Goal: Transaction & Acquisition: Purchase product/service

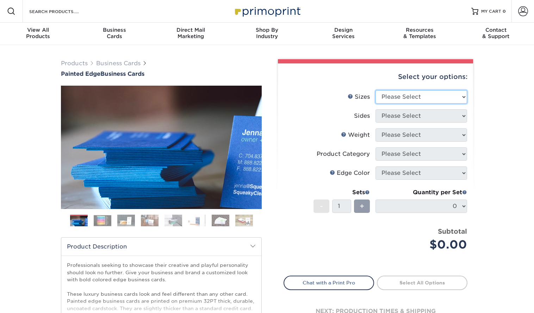
click at [453, 93] on select "Please Select 2" x 3.5" - Standard 2.125" x 3.375" - European 2.5" x 2.5" - Squ…" at bounding box center [422, 96] width 92 height 13
select select "2.00x3.50"
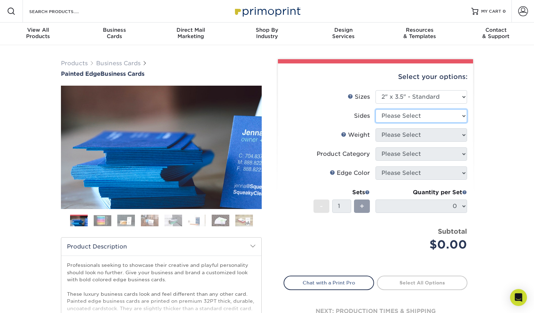
click at [455, 117] on select "Please Select Print Both Sides Print Front Only" at bounding box center [422, 115] width 92 height 13
select select "13abbda7-1d64-4f25-8bb2-c179b224825d"
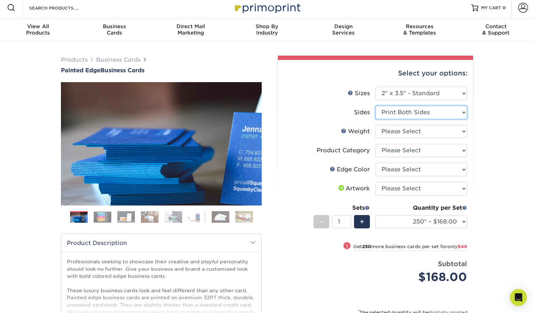
scroll to position [4, 0]
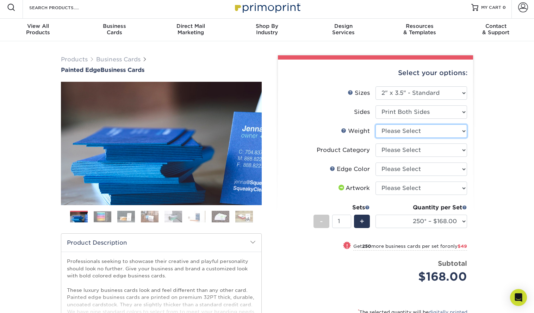
click at [452, 131] on select "Please Select 32PTUC" at bounding box center [422, 130] width 92 height 13
select select "32PTUC"
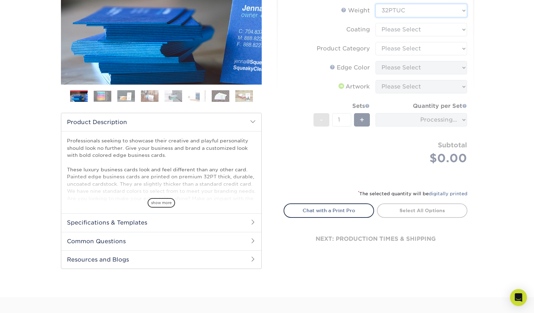
scroll to position [125, 0]
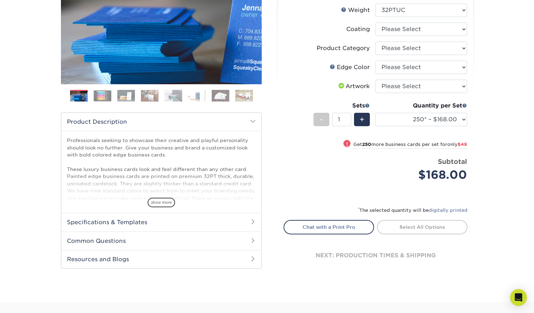
click at [254, 239] on span at bounding box center [253, 240] width 6 height 6
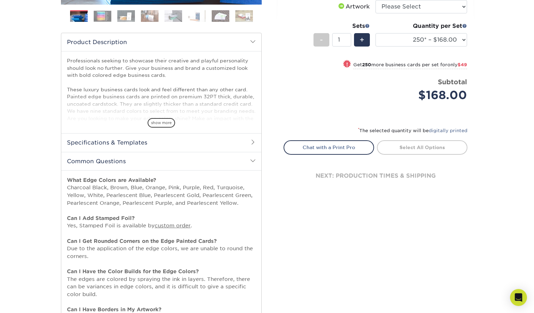
scroll to position [123, 0]
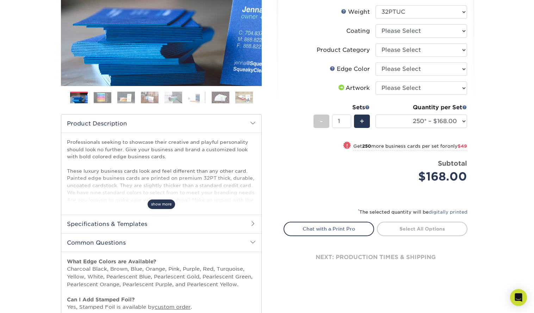
click at [161, 202] on span "show more" at bounding box center [161, 204] width 27 height 10
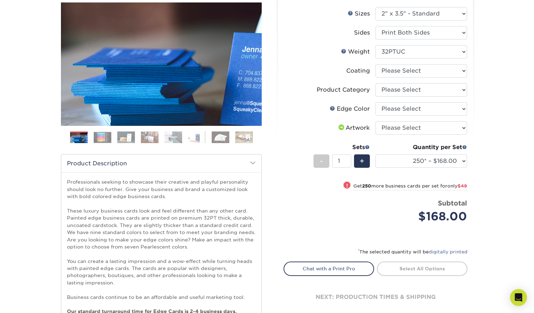
scroll to position [55, 0]
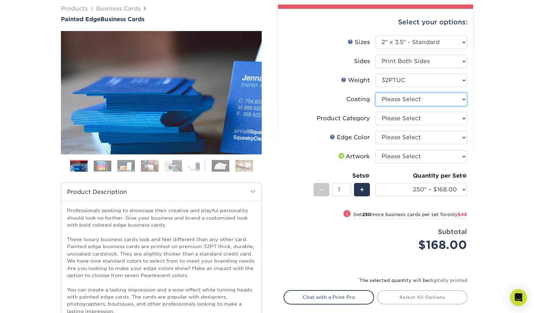
click at [466, 96] on select at bounding box center [422, 99] width 92 height 13
select select "3e7618de-abca-4bda-9f97-8b9129e913d8"
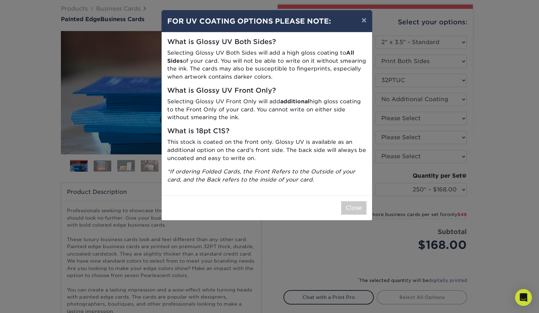
click at [272, 196] on div "Close" at bounding box center [267, 207] width 211 height 25
drag, startPoint x: 293, startPoint y: 210, endPoint x: 352, endPoint y: 205, distance: 59.0
click at [293, 210] on div "Close" at bounding box center [267, 207] width 211 height 25
drag, startPoint x: 352, startPoint y: 205, endPoint x: 370, endPoint y: 205, distance: 18.3
click at [353, 205] on button "Close" at bounding box center [353, 207] width 25 height 13
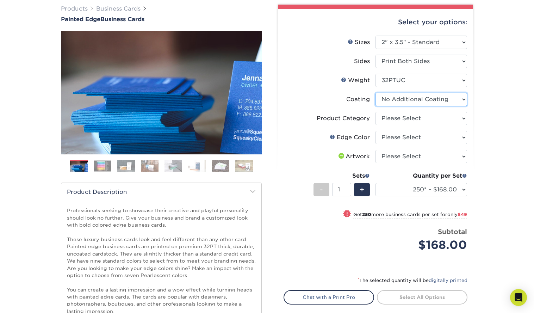
click at [462, 97] on select at bounding box center [422, 99] width 92 height 13
click at [457, 115] on select "Please Select Business Cards" at bounding box center [422, 118] width 92 height 13
select select "3b5148f1-0588-4f88-a218-97bcfdce65c1"
click at [462, 137] on select "Please Select Charcoal Black Brown Blue Pearlescent Blue Pearlescent Gold Pearl…" at bounding box center [422, 137] width 92 height 13
select select "34794e23-ba15-445e-813c-341542a5462f"
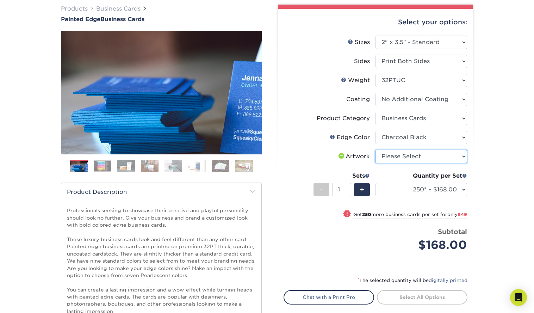
click at [451, 154] on select "Please Select I will upload files I need a design - $100" at bounding box center [422, 156] width 92 height 13
select select "upload"
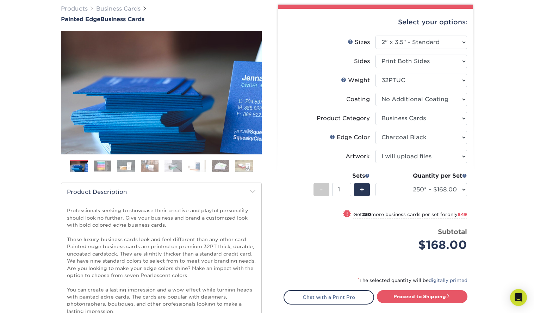
click at [461, 189] on select "250* – $168.00 500* – $217.00 1000* – $339.00" at bounding box center [422, 189] width 92 height 13
select select "500* – $217.00"
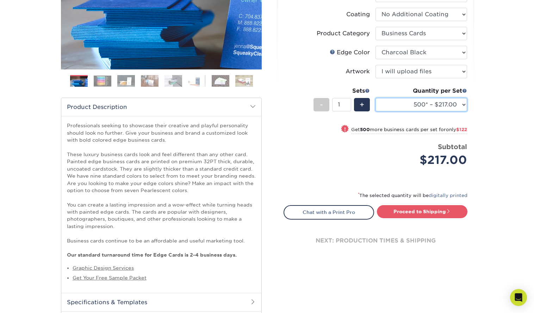
scroll to position [143, 0]
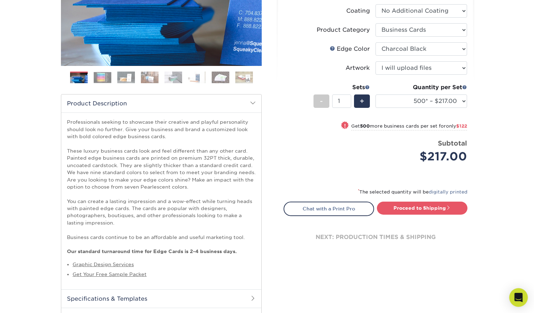
click at [518, 297] on icon "Open Intercom Messenger" at bounding box center [518, 297] width 8 height 9
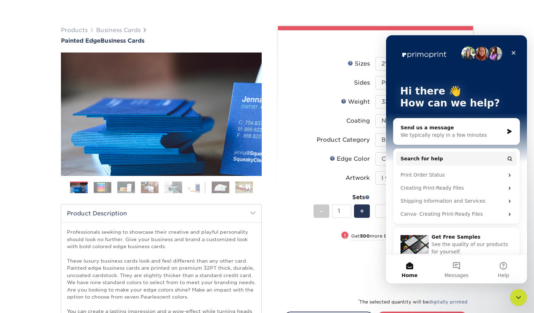
scroll to position [69, 0]
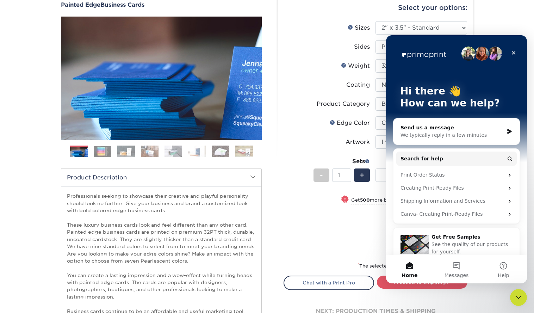
click at [448, 136] on div "We typically reply in a few minutes" at bounding box center [452, 134] width 103 height 7
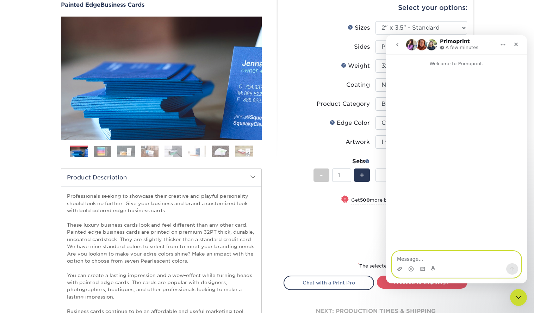
click at [413, 257] on textarea "Message…" at bounding box center [456, 257] width 129 height 12
paste textarea "Hello. I am needing to order 15 sets of 500 Black Painted Edge Cards."
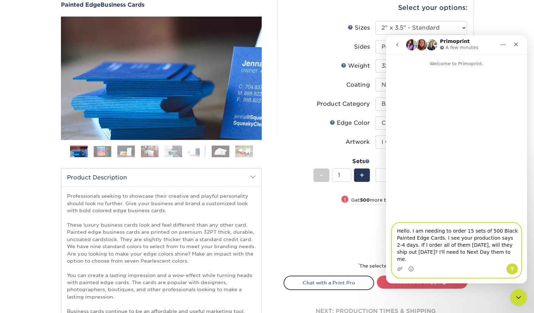
type textarea "Hello. I am needing to order 15 sets of 500 Black Painted Edge Cards. I see you…"
click at [510, 267] on icon "Send a message…" at bounding box center [512, 269] width 6 height 6
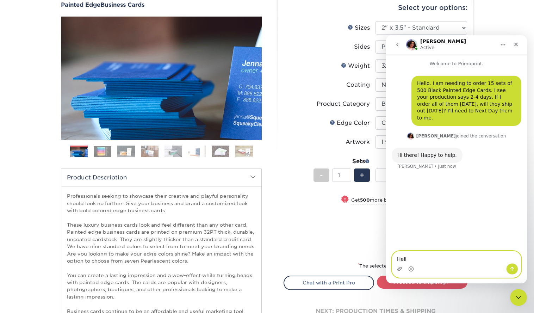
type textarea "Hello"
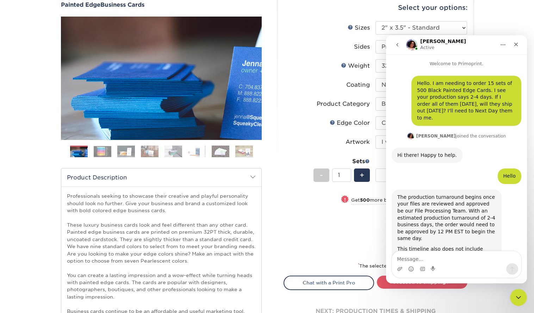
scroll to position [58, 0]
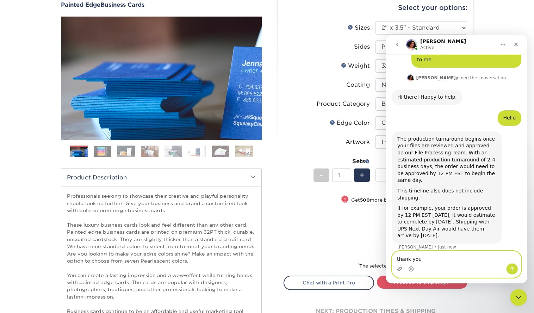
type textarea "thank you."
